Goal: Information Seeking & Learning: Learn about a topic

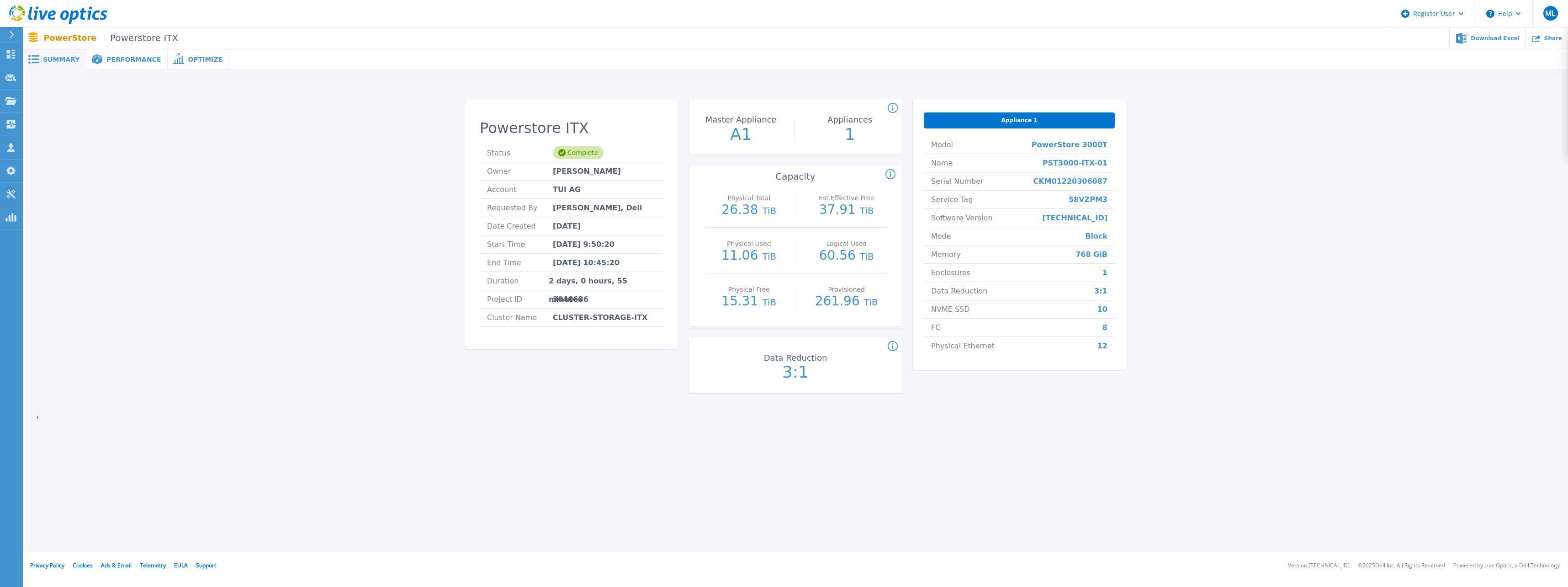
click at [116, 67] on div "Performance" at bounding box center [127, 60] width 82 height 21
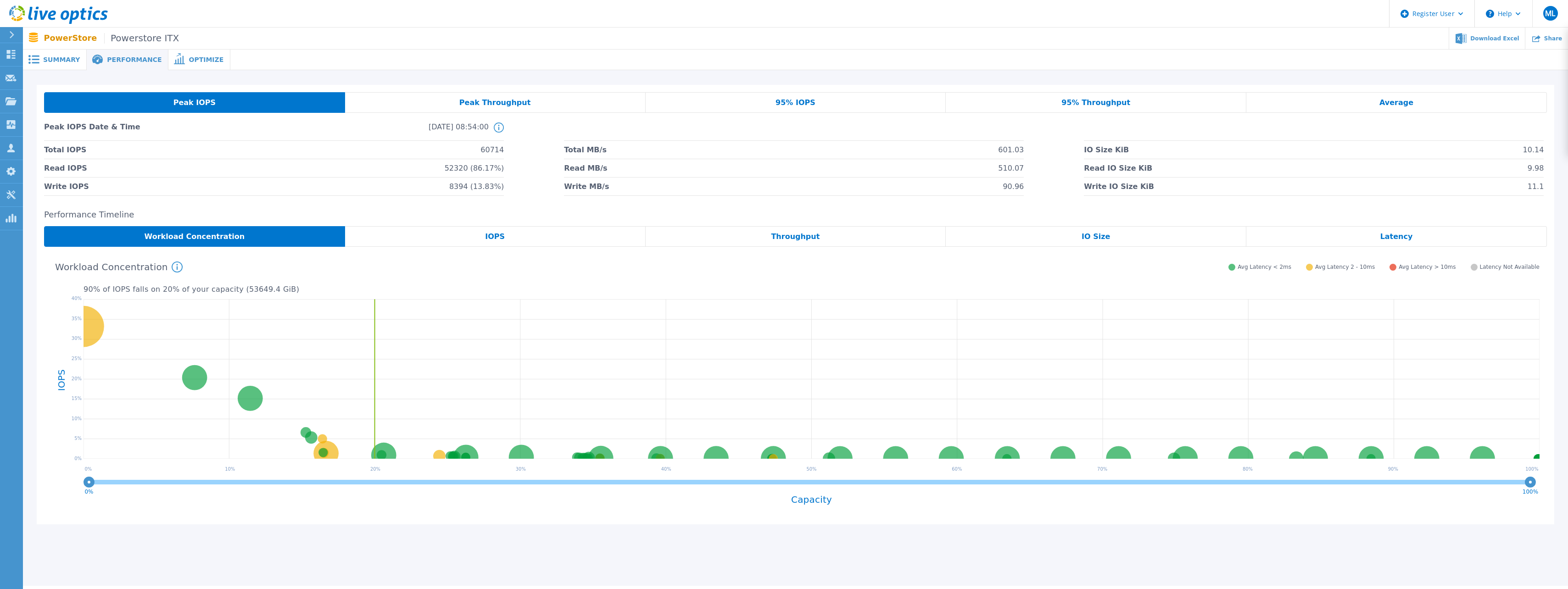
click at [43, 63] on span "Summary" at bounding box center [62, 59] width 37 height 7
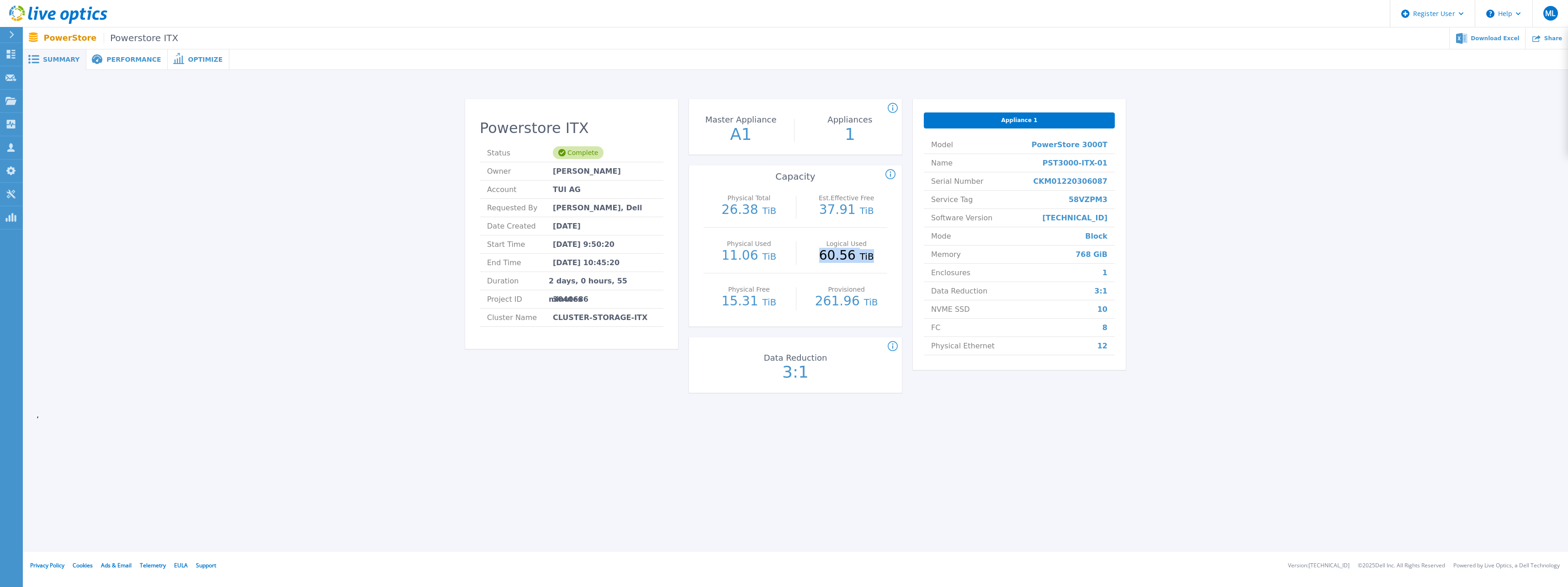
drag, startPoint x: 825, startPoint y: 258, endPoint x: 872, endPoint y: 258, distance: 47.0
click at [872, 258] on p "60.56 TiB" at bounding box center [846, 256] width 82 height 14
drag, startPoint x: 872, startPoint y: 258, endPoint x: 857, endPoint y: 262, distance: 15.5
click at [860, 262] on span "TiB" at bounding box center [867, 256] width 14 height 11
drag, startPoint x: 824, startPoint y: 255, endPoint x: 875, endPoint y: 255, distance: 51.0
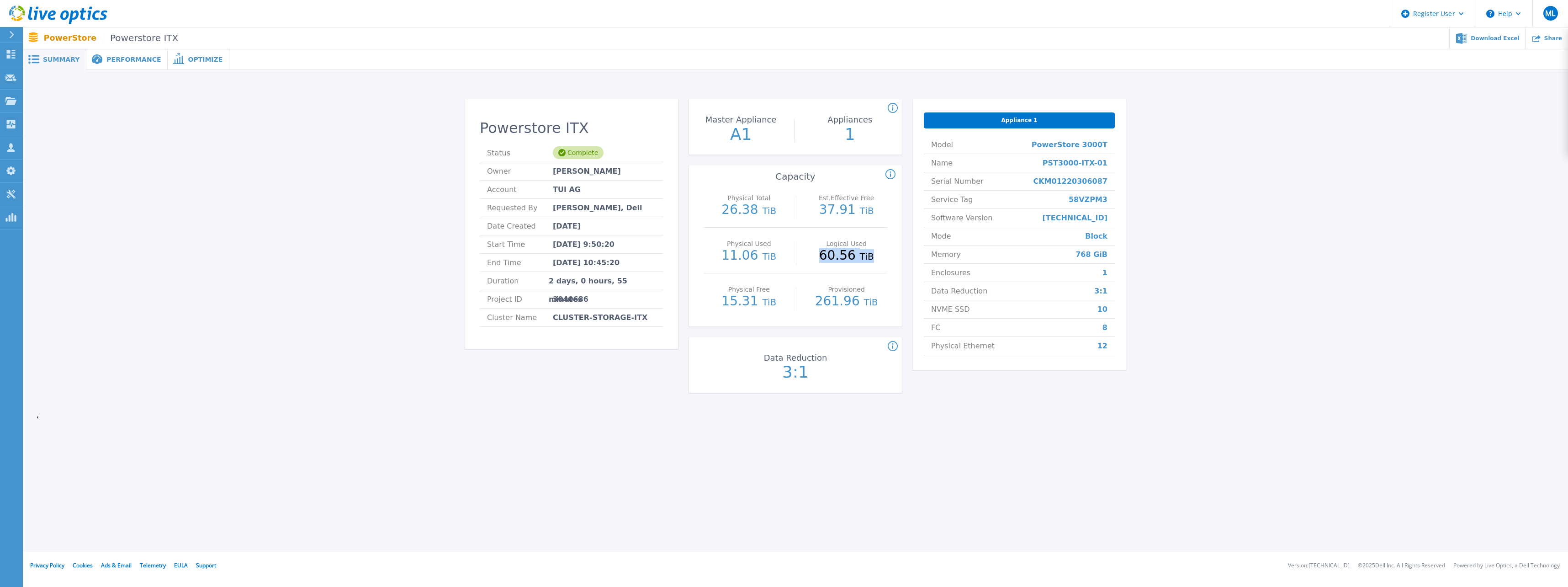
click at [875, 255] on p "60.56 TiB" at bounding box center [846, 256] width 82 height 14
drag, startPoint x: 875, startPoint y: 255, endPoint x: 802, endPoint y: 281, distance: 77.5
click at [819, 282] on div "Provisioned 261.96 TiB" at bounding box center [846, 296] width 82 height 46
click at [107, 62] on span "Performance" at bounding box center [133, 59] width 54 height 7
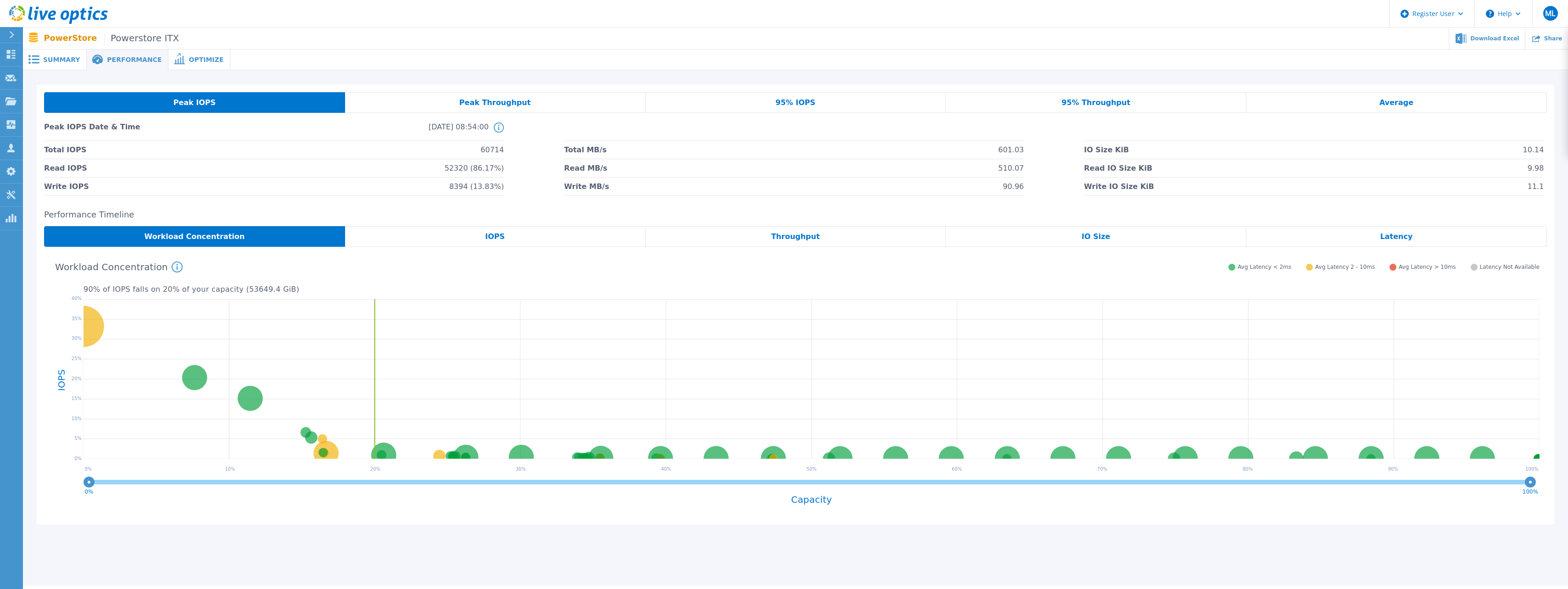
click at [819, 240] on div "Throughput" at bounding box center [796, 236] width 301 height 21
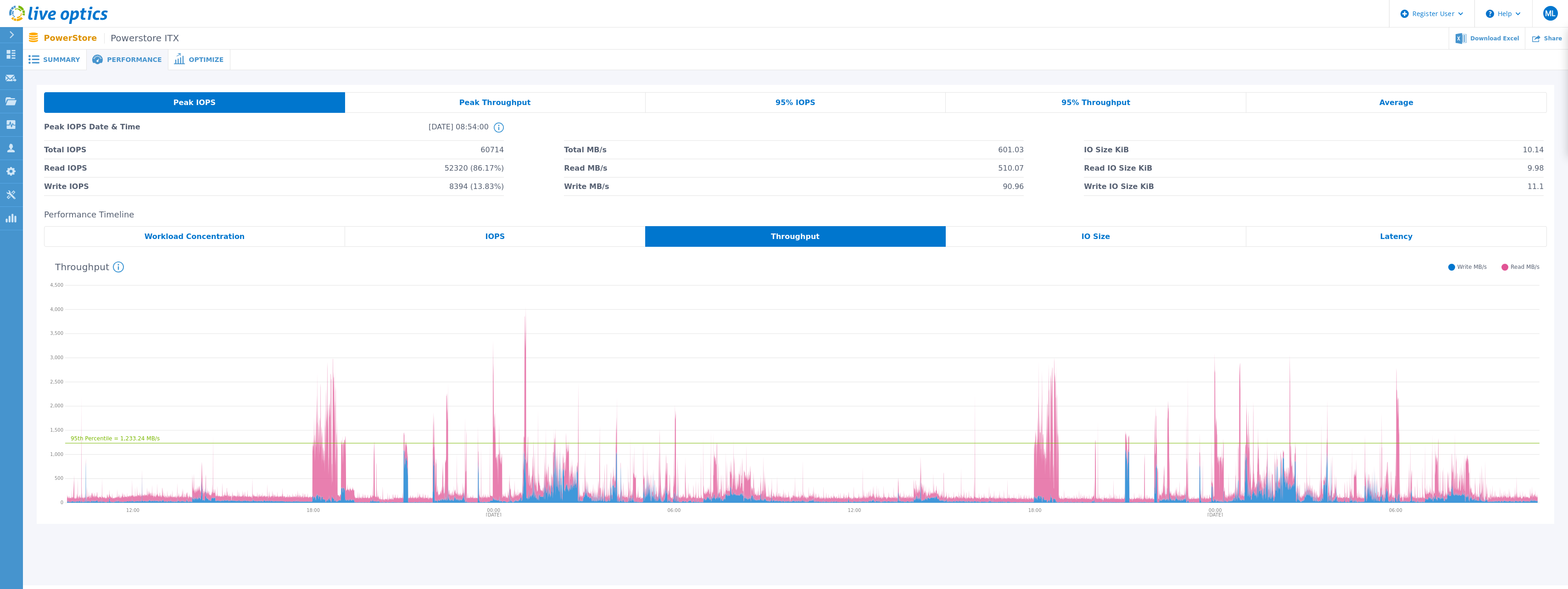
click at [981, 243] on div "IO Size" at bounding box center [1096, 236] width 301 height 21
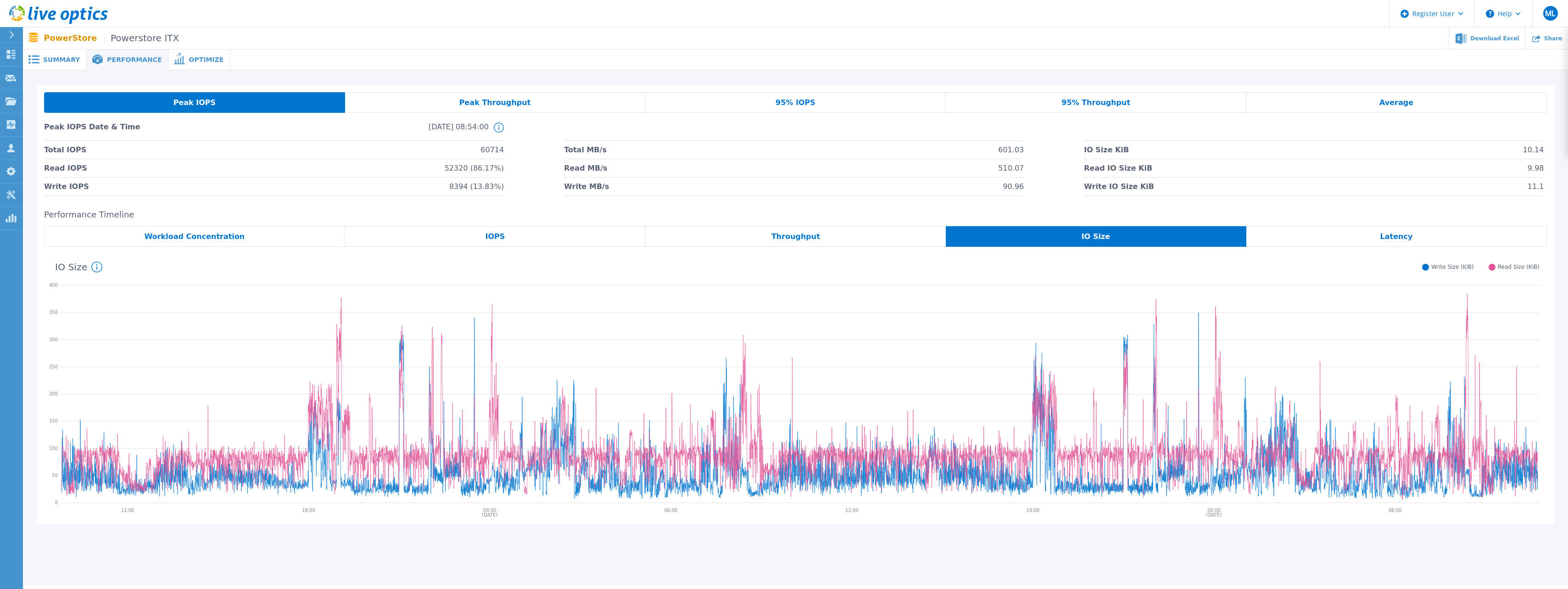
click at [436, 243] on div "IOPS" at bounding box center [495, 236] width 301 height 21
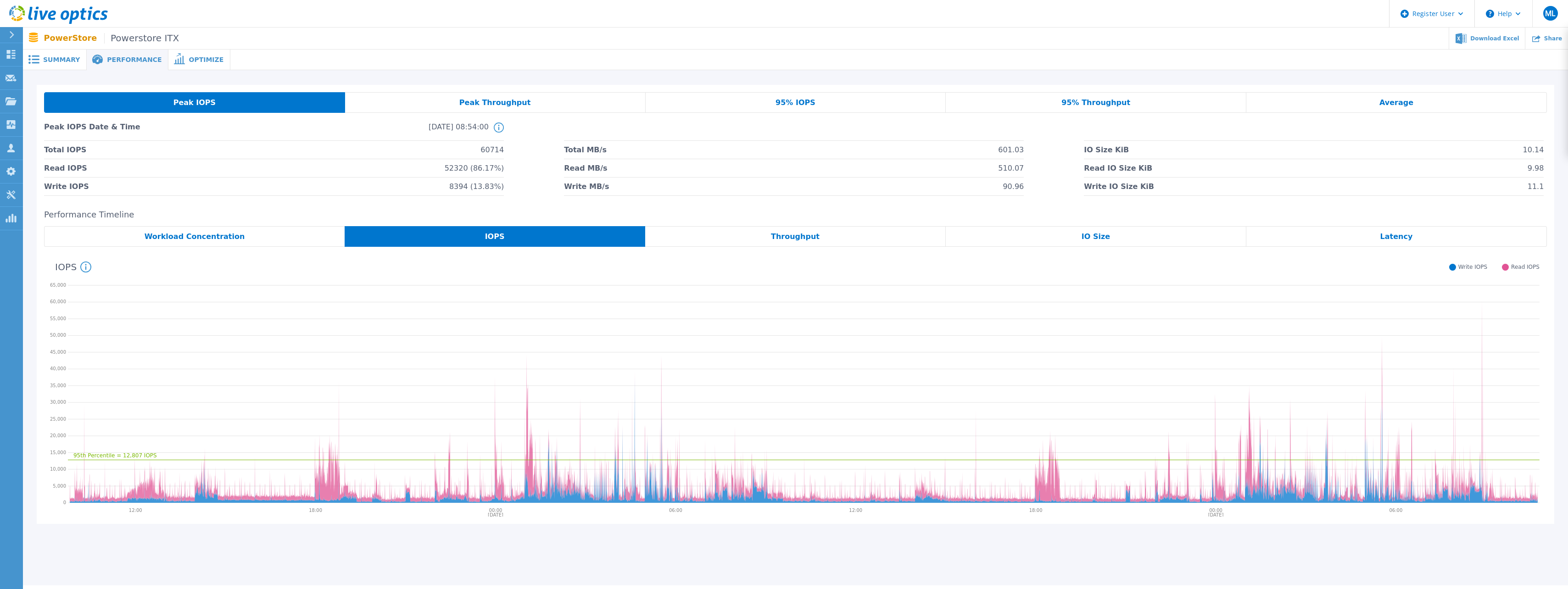
click at [53, 59] on span "Summary" at bounding box center [62, 59] width 37 height 7
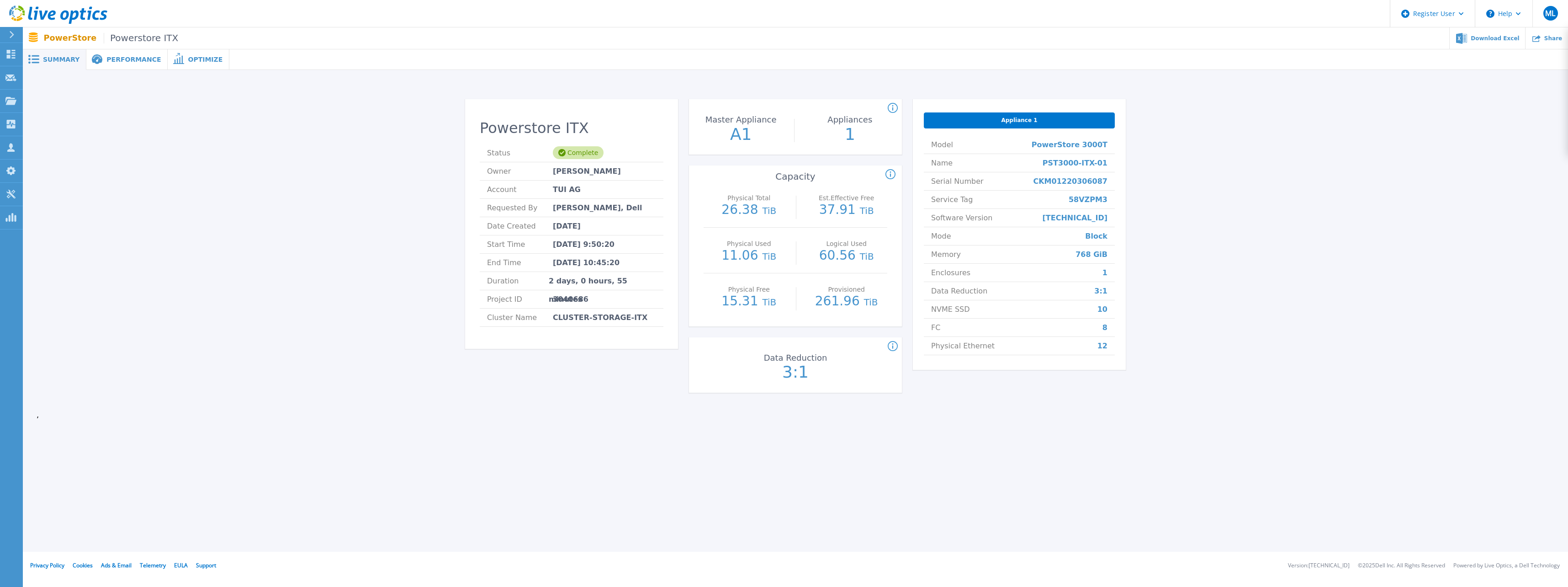
click at [1092, 203] on span "58VZPM3" at bounding box center [1088, 199] width 39 height 18
copy span "58VZPM3"
click at [618, 336] on div "Powerstore ITX Status Complete Owner Sébastien FALLA Account TUI AG Requested B…" at bounding box center [572, 227] width 213 height 244
click at [102, 53] on div "Performance" at bounding box center [127, 60] width 82 height 21
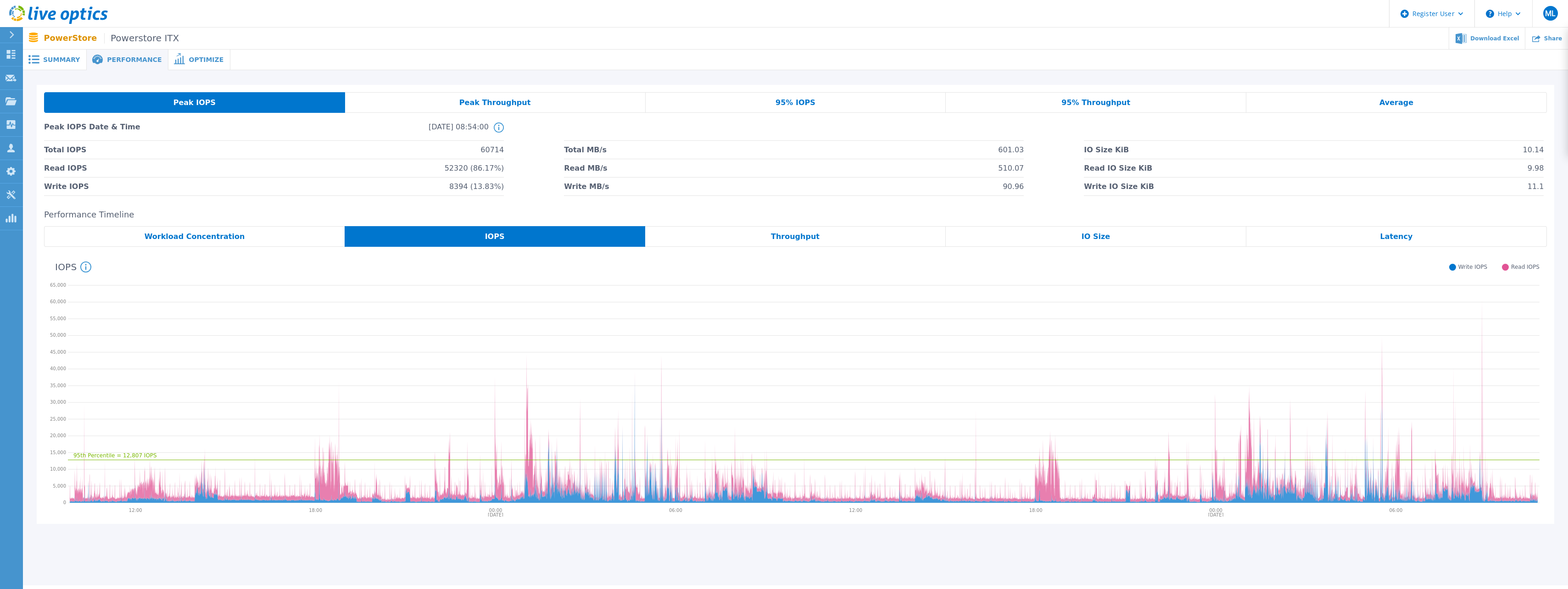
click at [108, 58] on span "Performance" at bounding box center [134, 59] width 54 height 7
click at [584, 123] on li at bounding box center [793, 131] width 460 height 18
drag, startPoint x: 584, startPoint y: 123, endPoint x: 562, endPoint y: 122, distance: 22.0
click at [562, 122] on div "Peak IOPS Date & Time 2025-09-04, 08:54:00 This shows the performance stats for…" at bounding box center [795, 131] width 1503 height 18
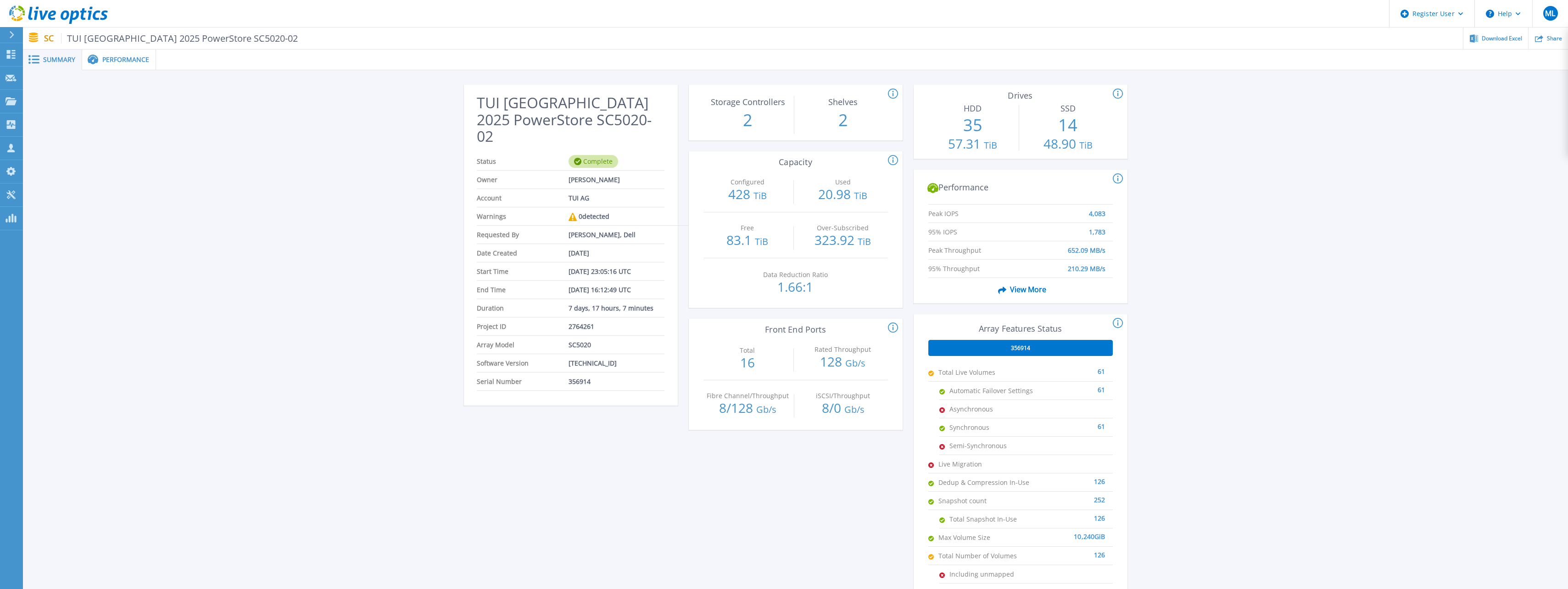
click at [128, 54] on div "Performance" at bounding box center [119, 60] width 74 height 21
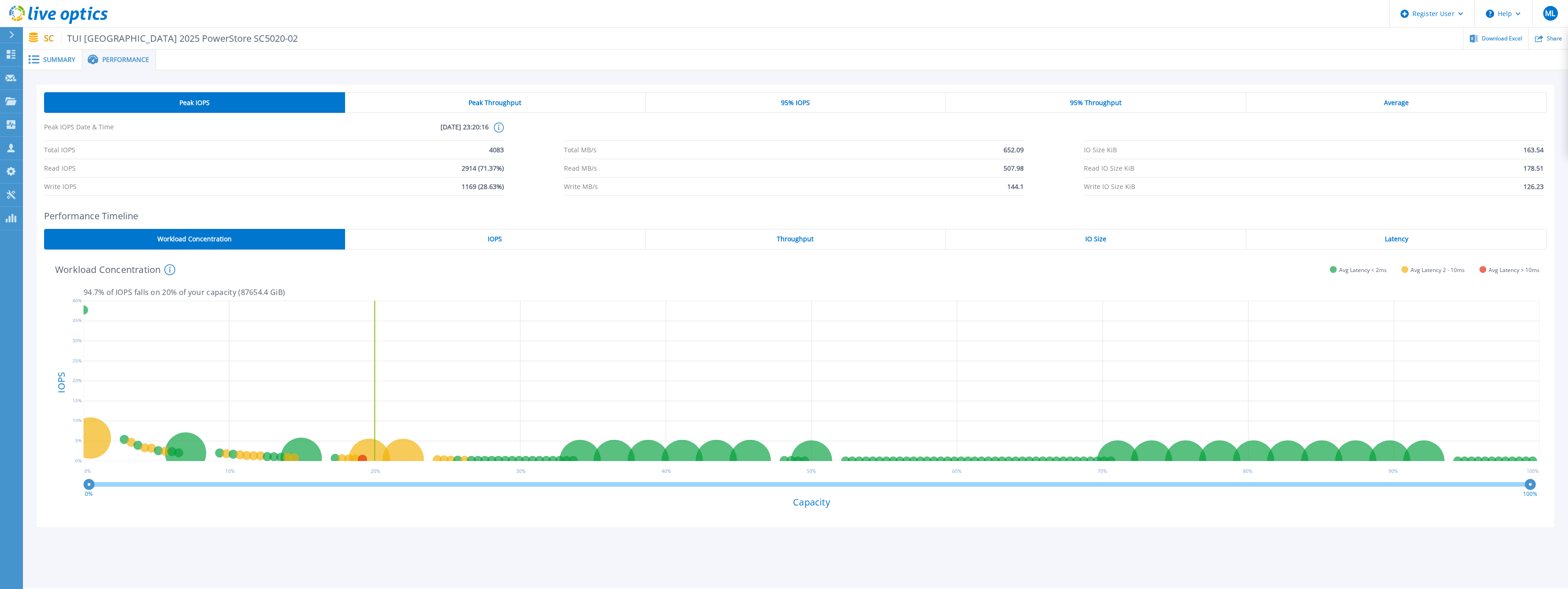
click at [544, 243] on div "IOPS" at bounding box center [495, 240] width 301 height 21
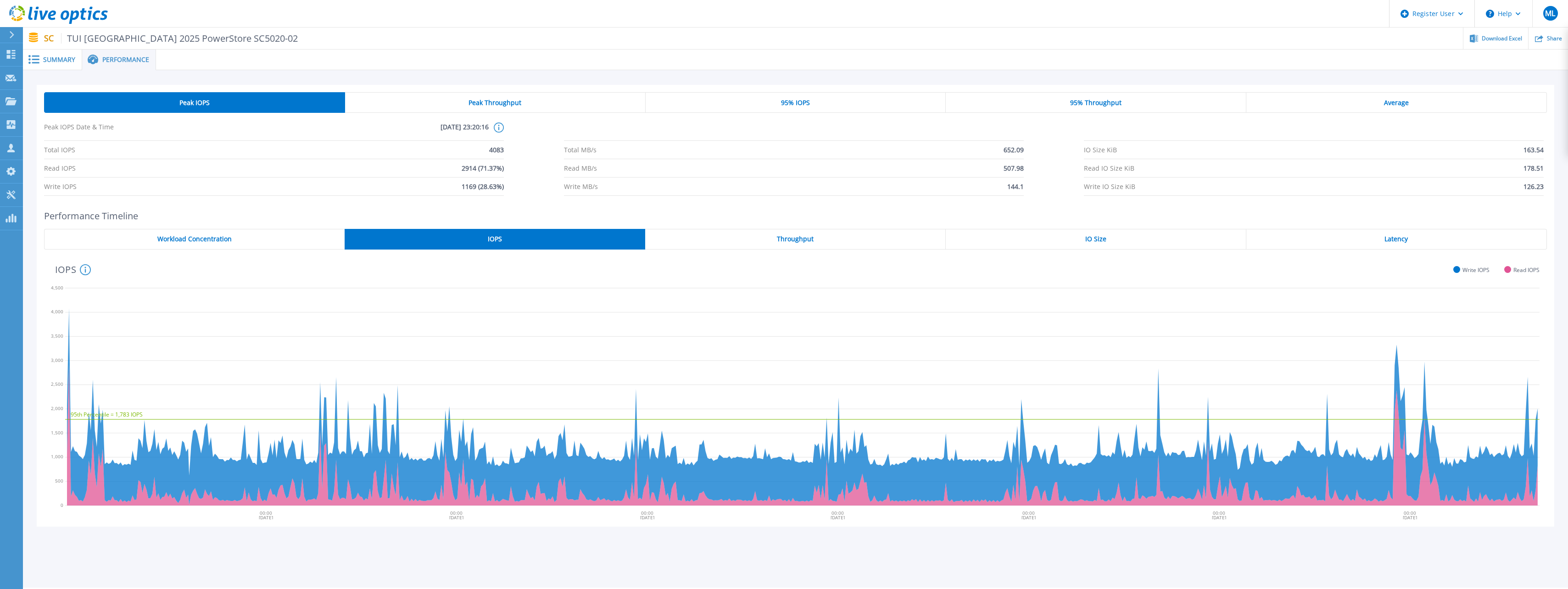
click at [992, 240] on div "IO Size" at bounding box center [1096, 240] width 301 height 21
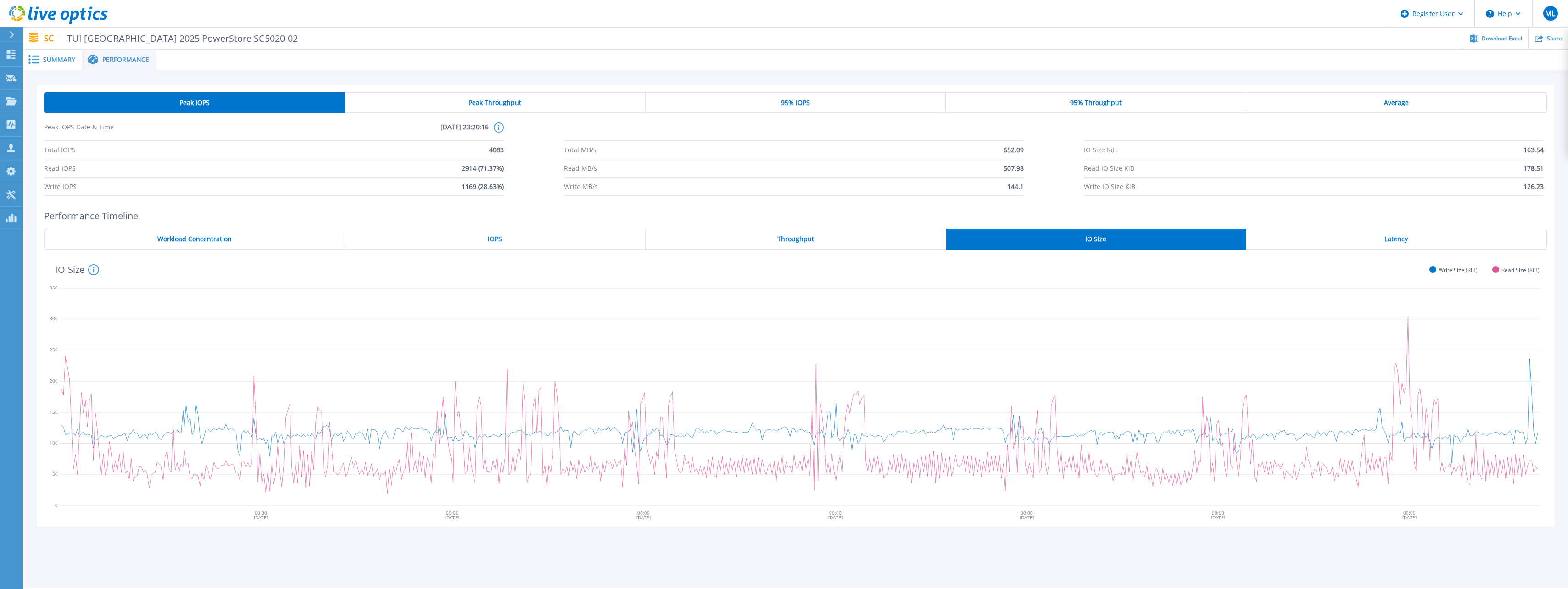
click at [1075, 112] on div "95% Throughput" at bounding box center [1096, 103] width 301 height 21
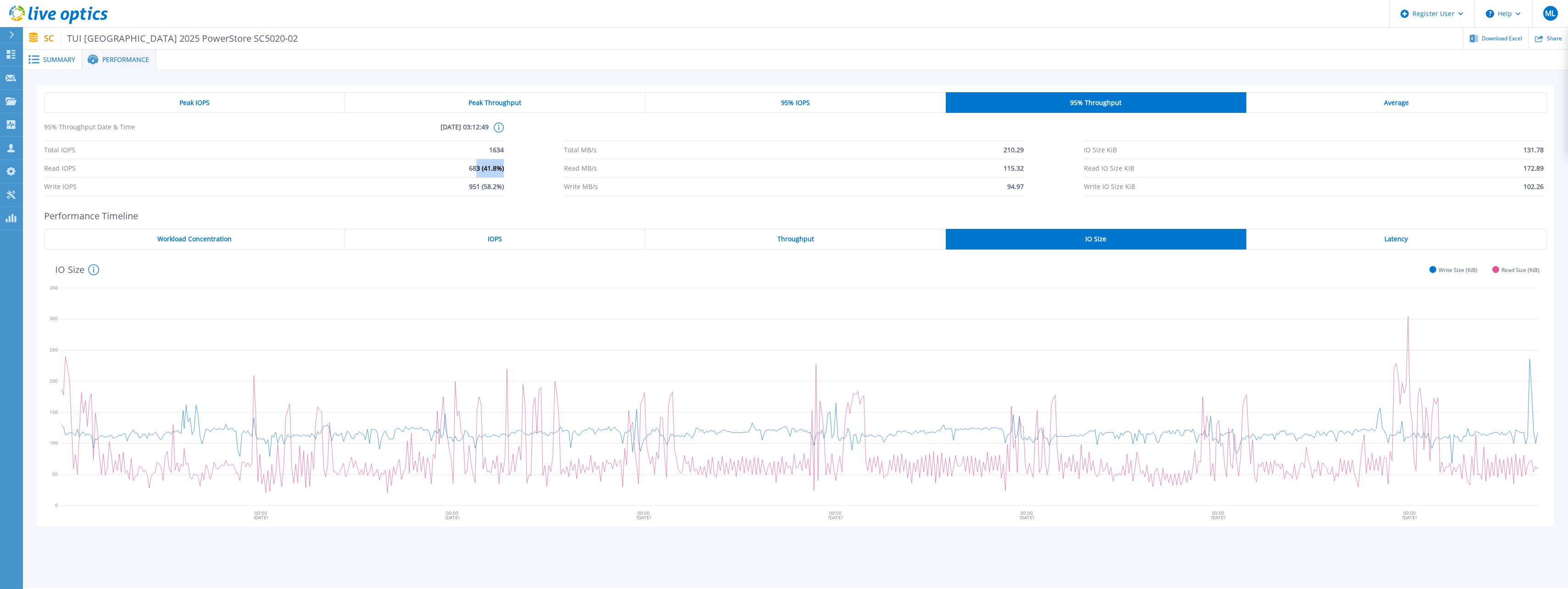
drag, startPoint x: 477, startPoint y: 169, endPoint x: 523, endPoint y: 175, distance: 46.4
click at [523, 175] on div "Total IOPS 1634 Total MB/s 210.29 IO Size KiB 131.78 Read IOPS 683 (41.8%) Read…" at bounding box center [795, 168] width 1503 height 55
drag, startPoint x: 523, startPoint y: 175, endPoint x: 481, endPoint y: 192, distance: 45.3
click at [500, 191] on span "951 (58.2%)" at bounding box center [486, 186] width 35 height 18
drag, startPoint x: 465, startPoint y: 191, endPoint x: 503, endPoint y: 191, distance: 38.0
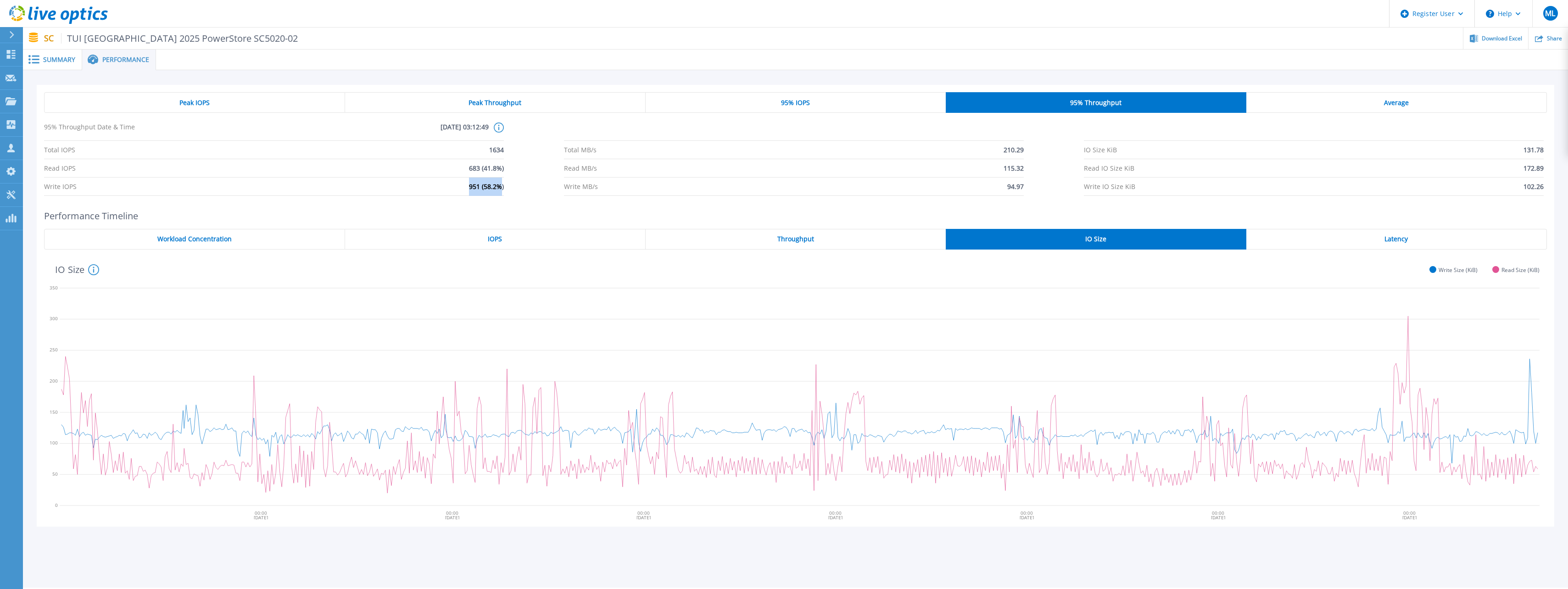
click at [503, 191] on li "Write IOPS 951 (58.2%)" at bounding box center [274, 186] width 460 height 18
drag, startPoint x: 503, startPoint y: 191, endPoint x: 507, endPoint y: 202, distance: 11.7
click at [507, 202] on div "Peak IOPS Peak Throughput 95% IOPS 95% Throughput Average 95% Throughput Date &…" at bounding box center [795, 144] width 1517 height 119
drag, startPoint x: 496, startPoint y: 172, endPoint x: 512, endPoint y: 173, distance: 16.0
click at [512, 173] on div "Total IOPS 1634 Total MB/s 210.29 IO Size KiB 131.78 Read IOPS 683 (41.8%) Read…" at bounding box center [795, 168] width 1503 height 55
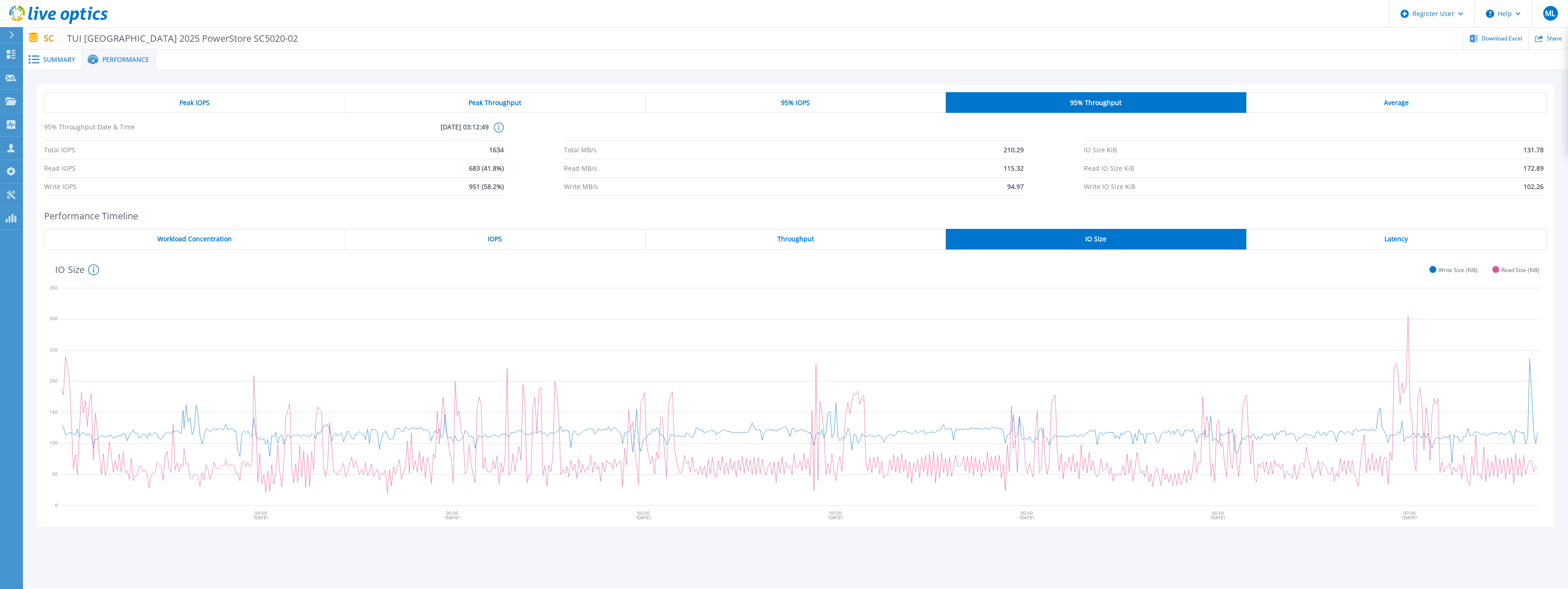
drag, startPoint x: 512, startPoint y: 173, endPoint x: 479, endPoint y: 195, distance: 39.7
click at [499, 193] on span "951 (58.2%)" at bounding box center [486, 186] width 35 height 18
drag, startPoint x: 469, startPoint y: 186, endPoint x: 509, endPoint y: 186, distance: 40.0
click at [509, 186] on div "Total IOPS 1634 Total MB/s 210.29 IO Size KiB 131.78 Read IOPS 683 (41.8%) Read…" at bounding box center [795, 168] width 1503 height 55
drag, startPoint x: 509, startPoint y: 186, endPoint x: 509, endPoint y: 200, distance: 14.0
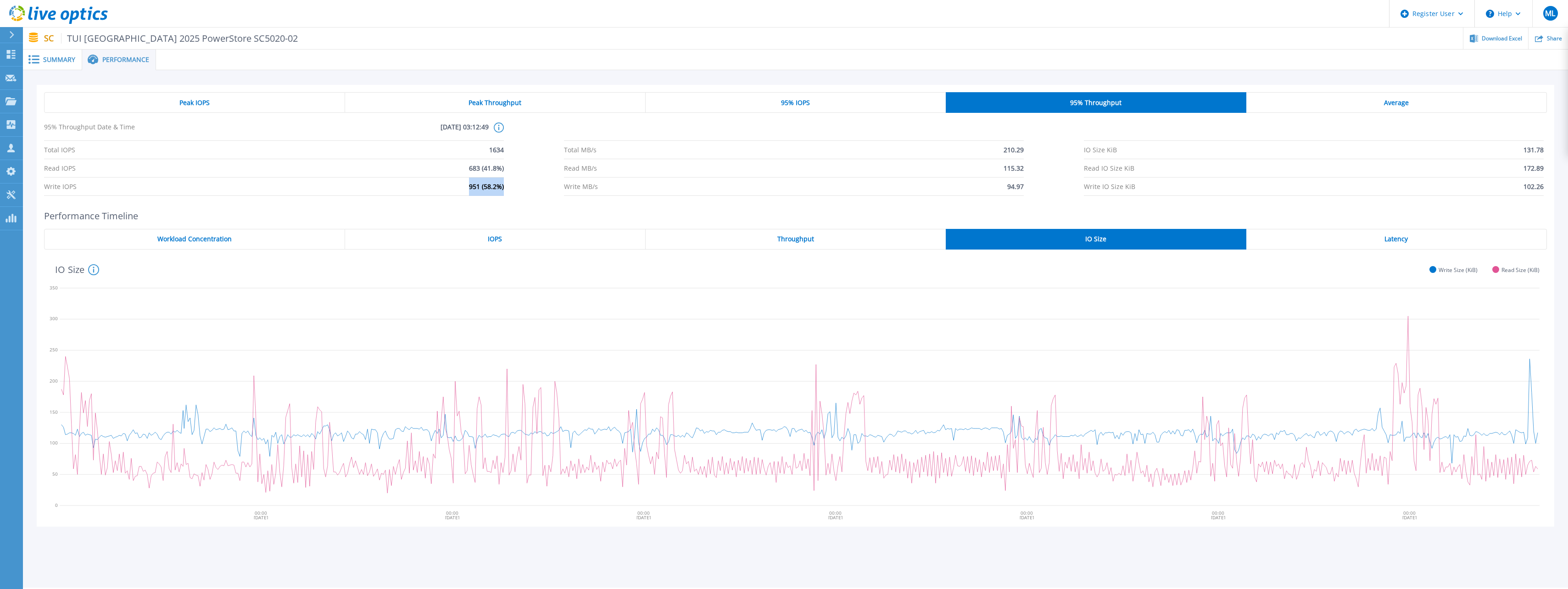
click at [509, 200] on div "Peak IOPS Peak Throughput 95% IOPS 95% Throughput Average 95% Throughput Date &…" at bounding box center [795, 144] width 1517 height 119
click at [324, 109] on div "Peak IOPS" at bounding box center [194, 103] width 301 height 21
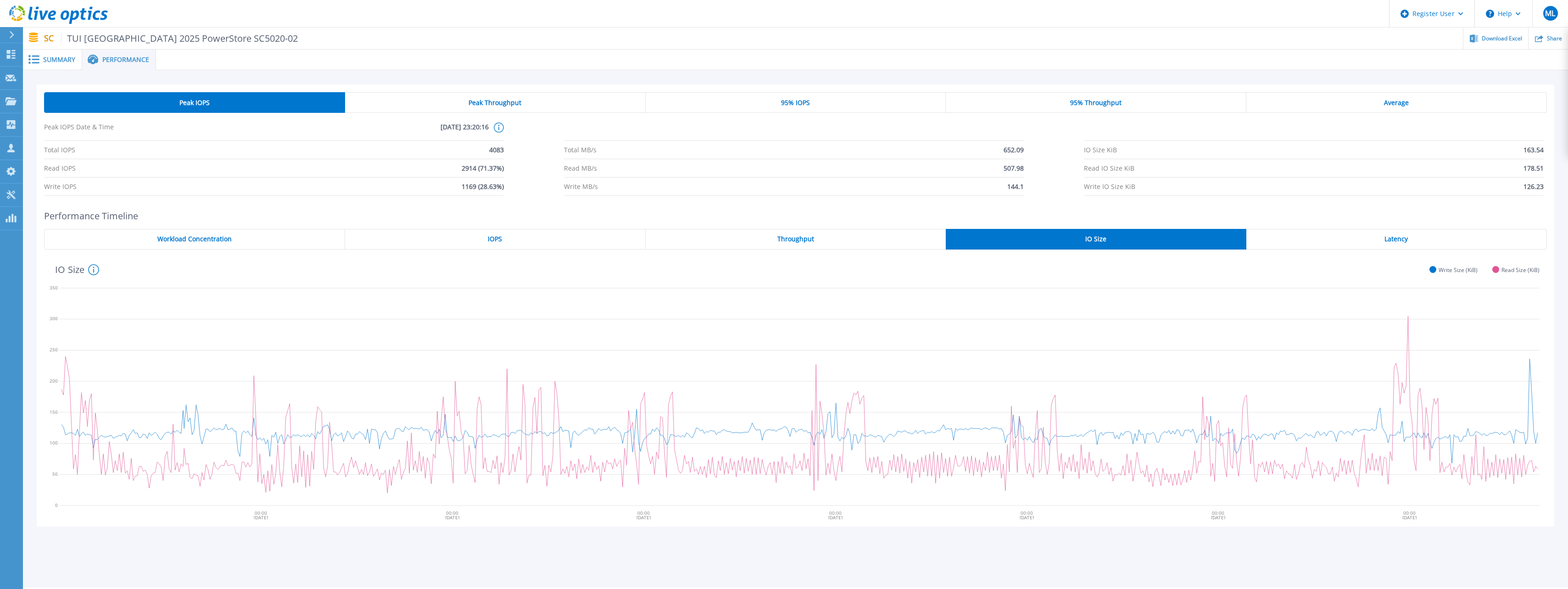
click at [1092, 104] on span "95% Throughput" at bounding box center [1095, 103] width 51 height 7
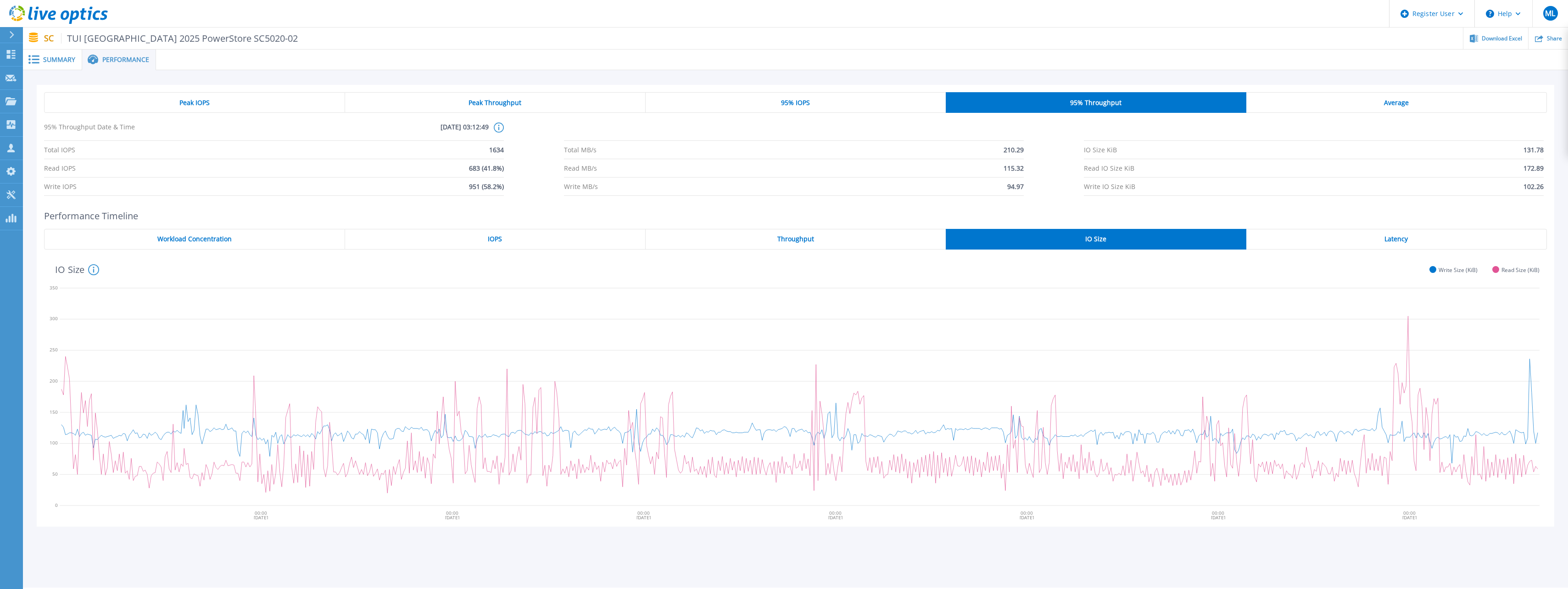
click at [235, 79] on div "Peak IOPS Peak Throughput 95% IOPS 95% Throughput Average 95% Throughput Date &…" at bounding box center [795, 311] width 1545 height 482
click at [228, 104] on div "Peak IOPS" at bounding box center [194, 103] width 301 height 21
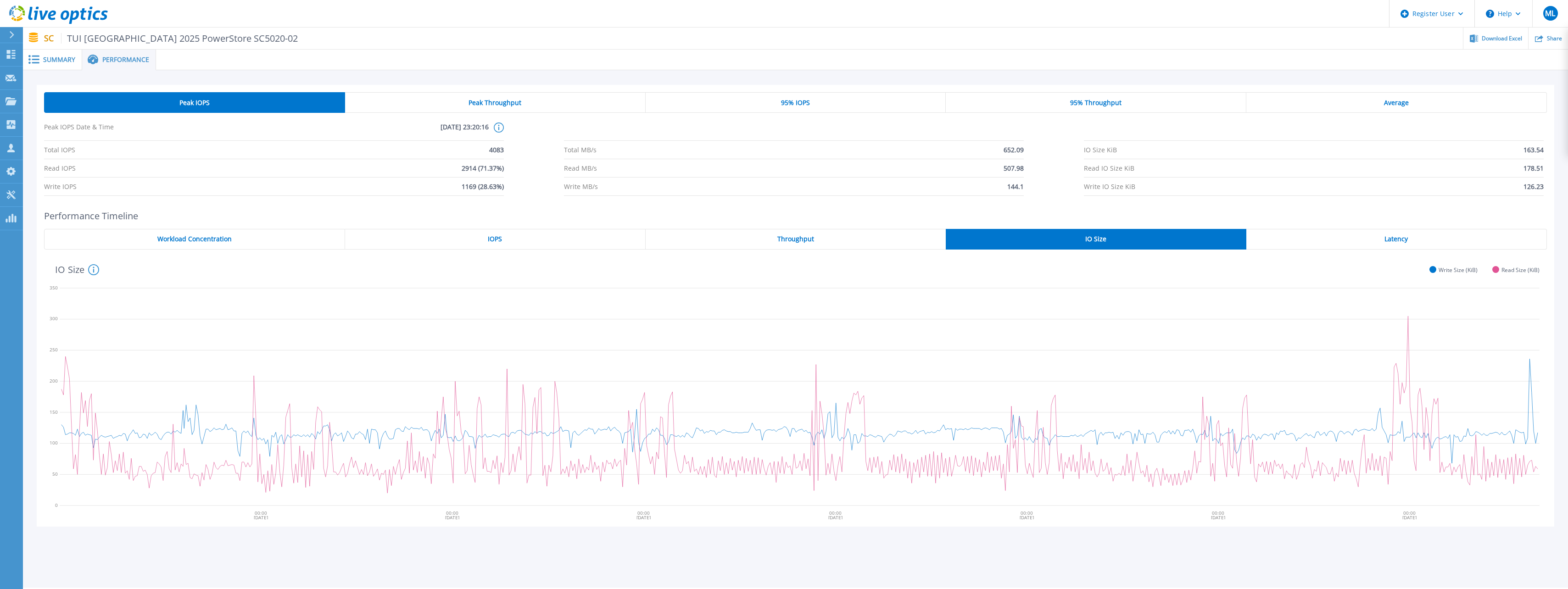
click at [462, 103] on div "Peak Throughput" at bounding box center [495, 103] width 301 height 21
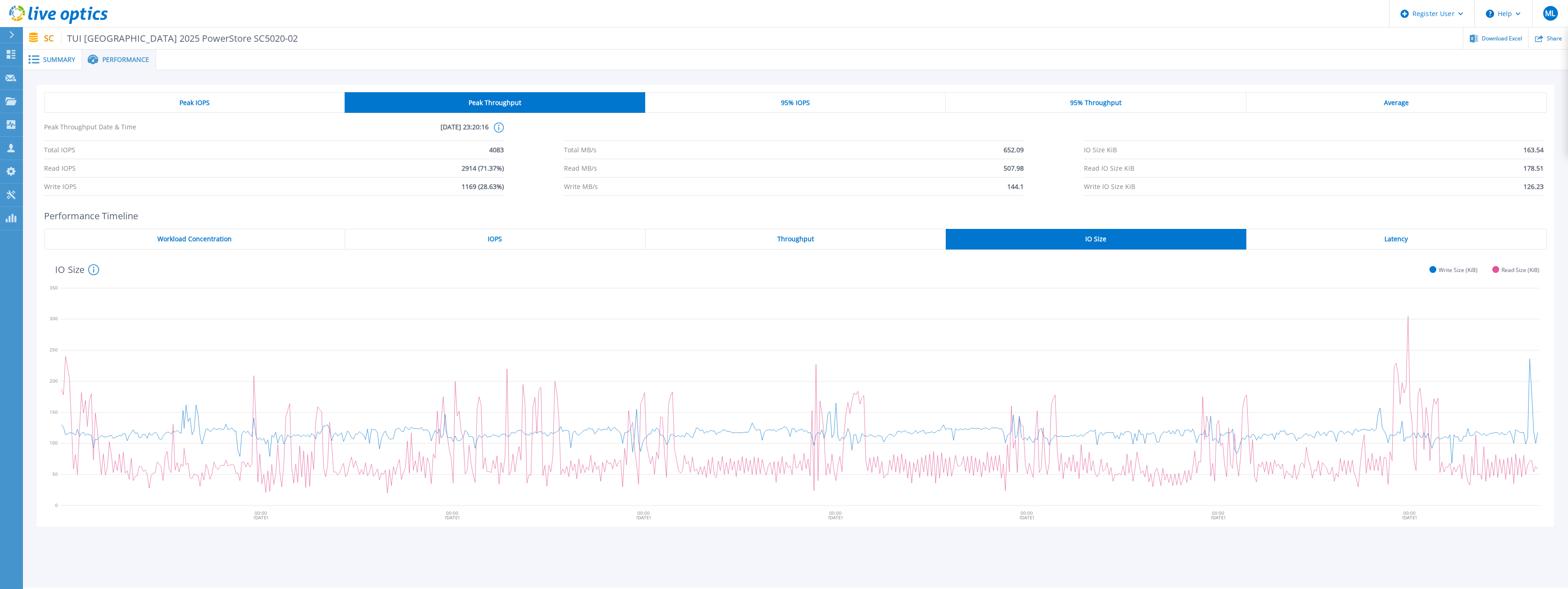
click at [232, 100] on div "Peak IOPS" at bounding box center [194, 103] width 301 height 21
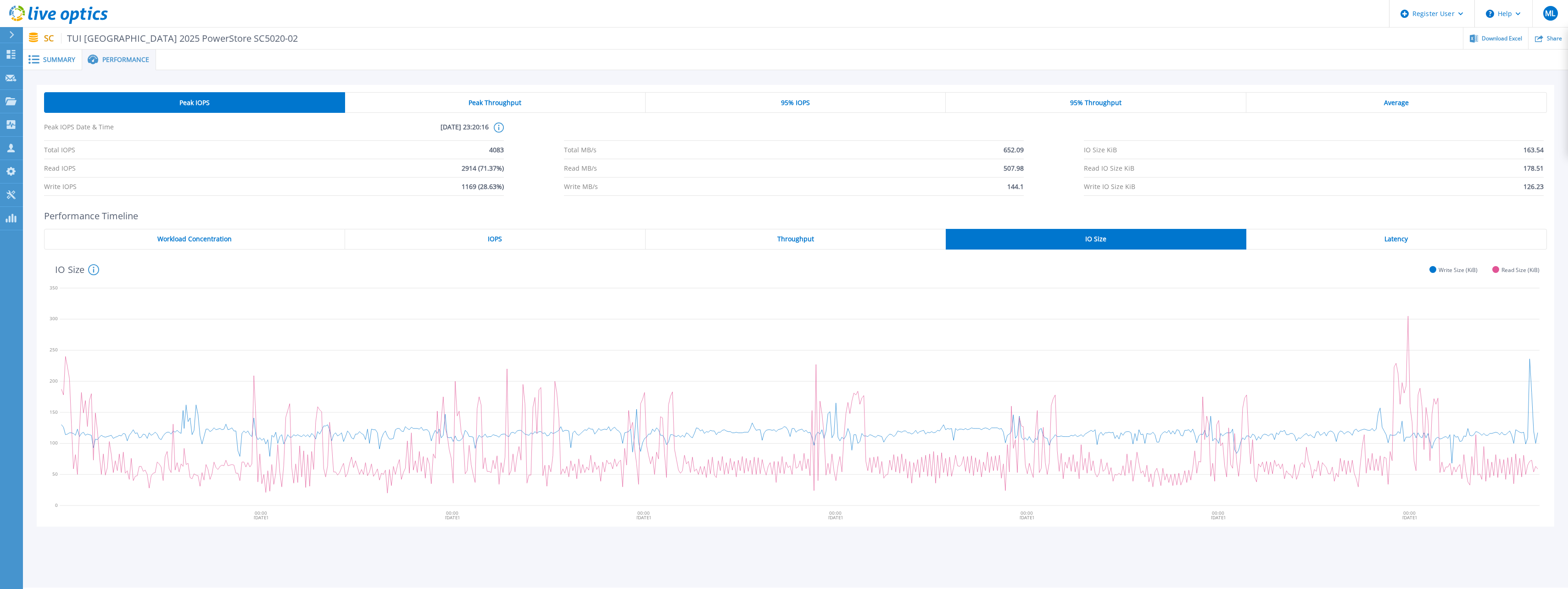
click at [457, 236] on div "IOPS" at bounding box center [495, 240] width 301 height 21
